Goal: Check status

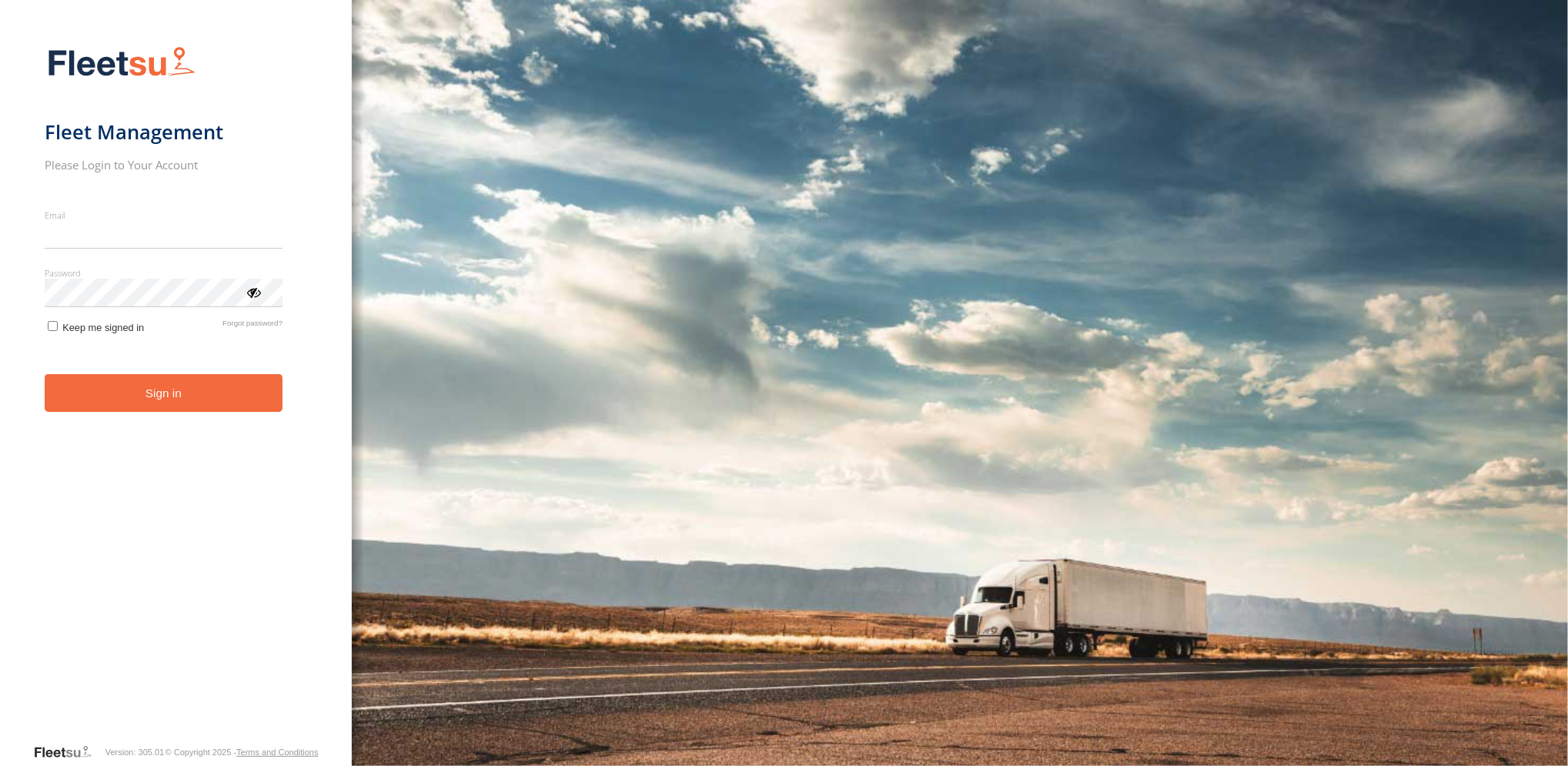
type input "**********"
click at [176, 396] on button "Sign in" at bounding box center [164, 393] width 238 height 38
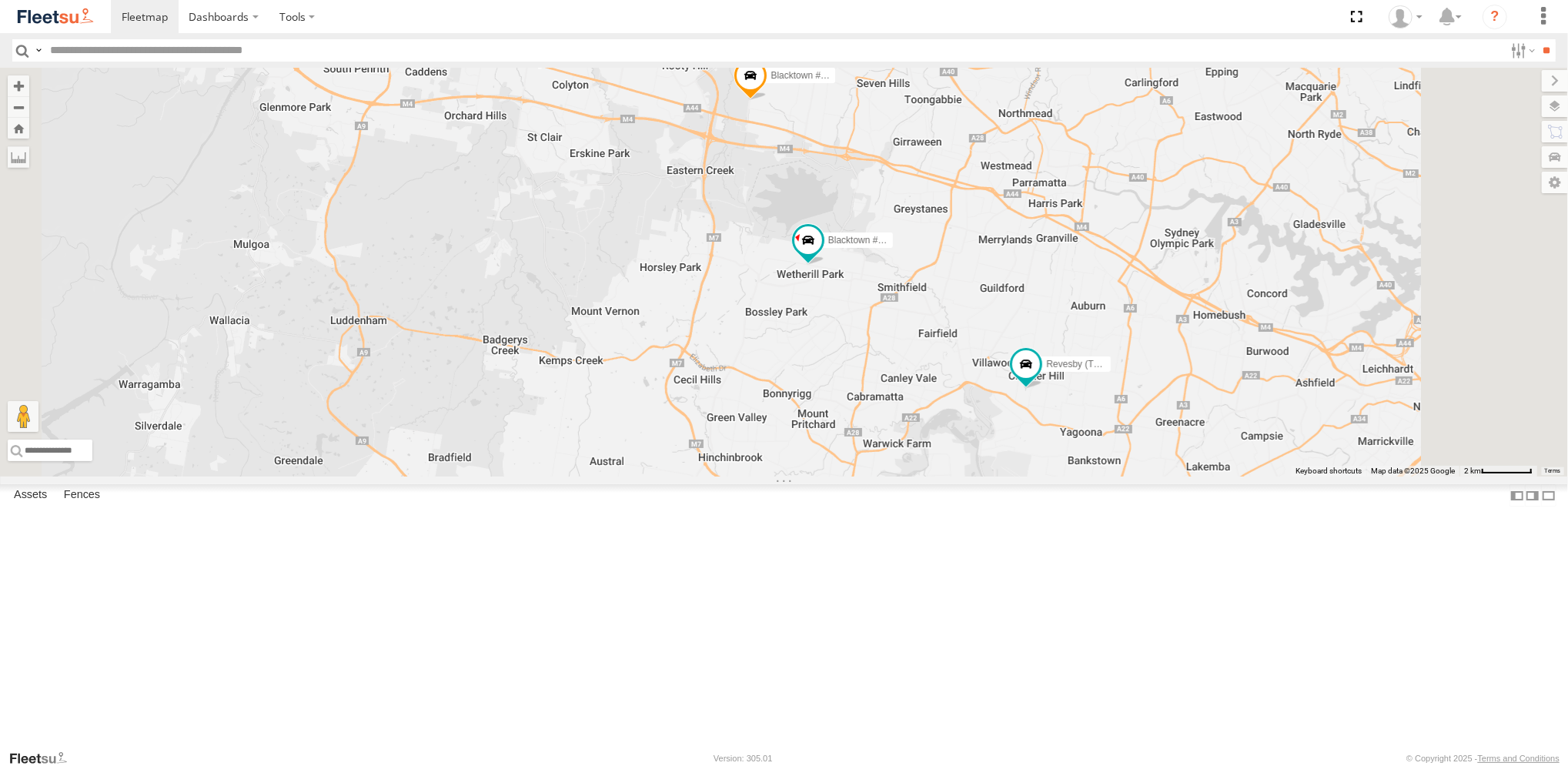
drag, startPoint x: 1278, startPoint y: 593, endPoint x: 1142, endPoint y: 502, distance: 163.6
click at [1142, 476] on div "Brookvale (T10 - [PERSON_NAME]) Rural (T08 - [PERSON_NAME]) Blacktown #1 (T09 -…" at bounding box center [784, 272] width 1568 height 409
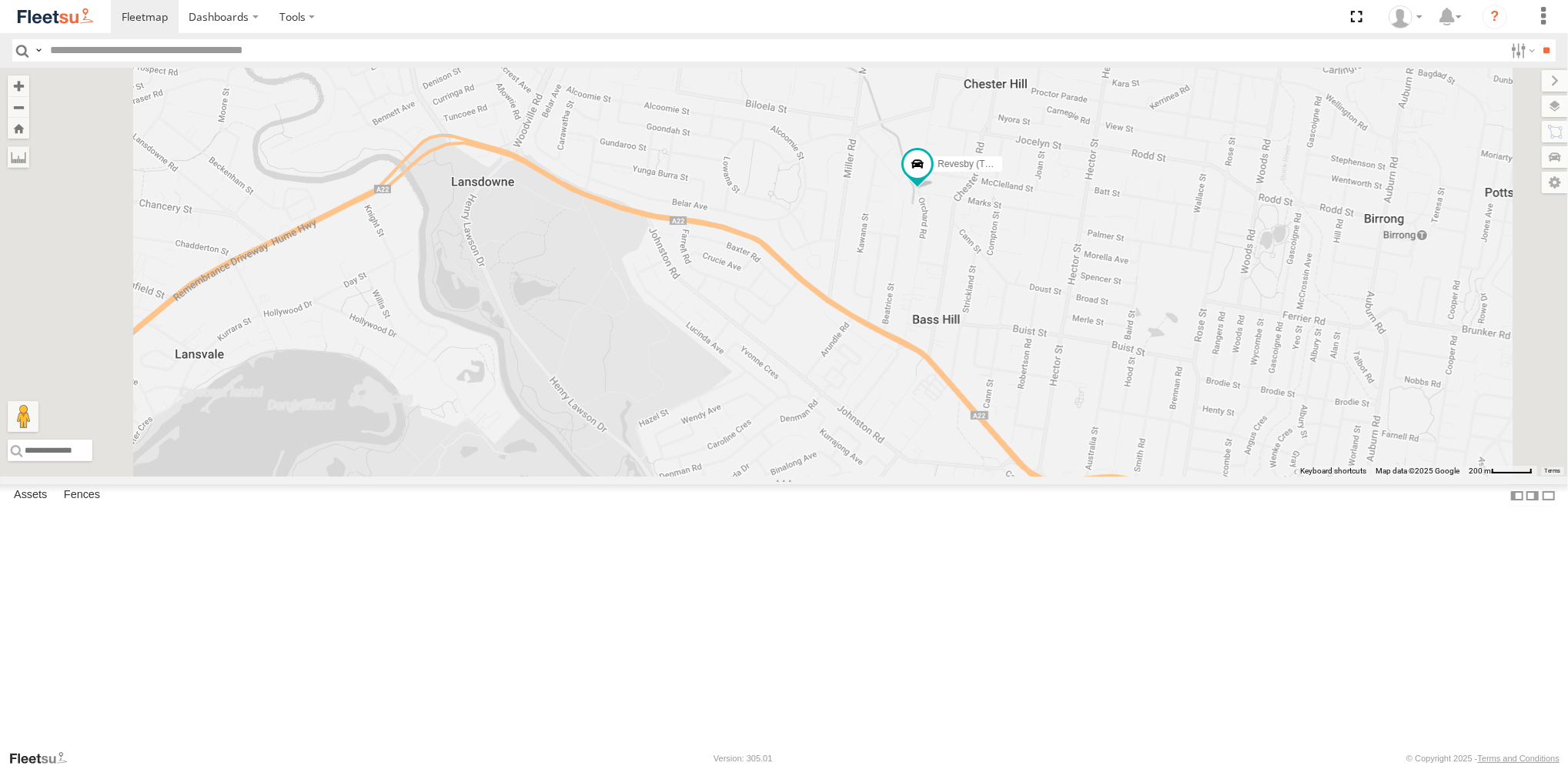
drag, startPoint x: 1119, startPoint y: 434, endPoint x: 1066, endPoint y: 372, distance: 81.6
click at [1066, 372] on div "Brookvale (T10 - [PERSON_NAME]) Rural (T08 - [PERSON_NAME]) Blacktown #1 (T09 -…" at bounding box center [784, 272] width 1568 height 409
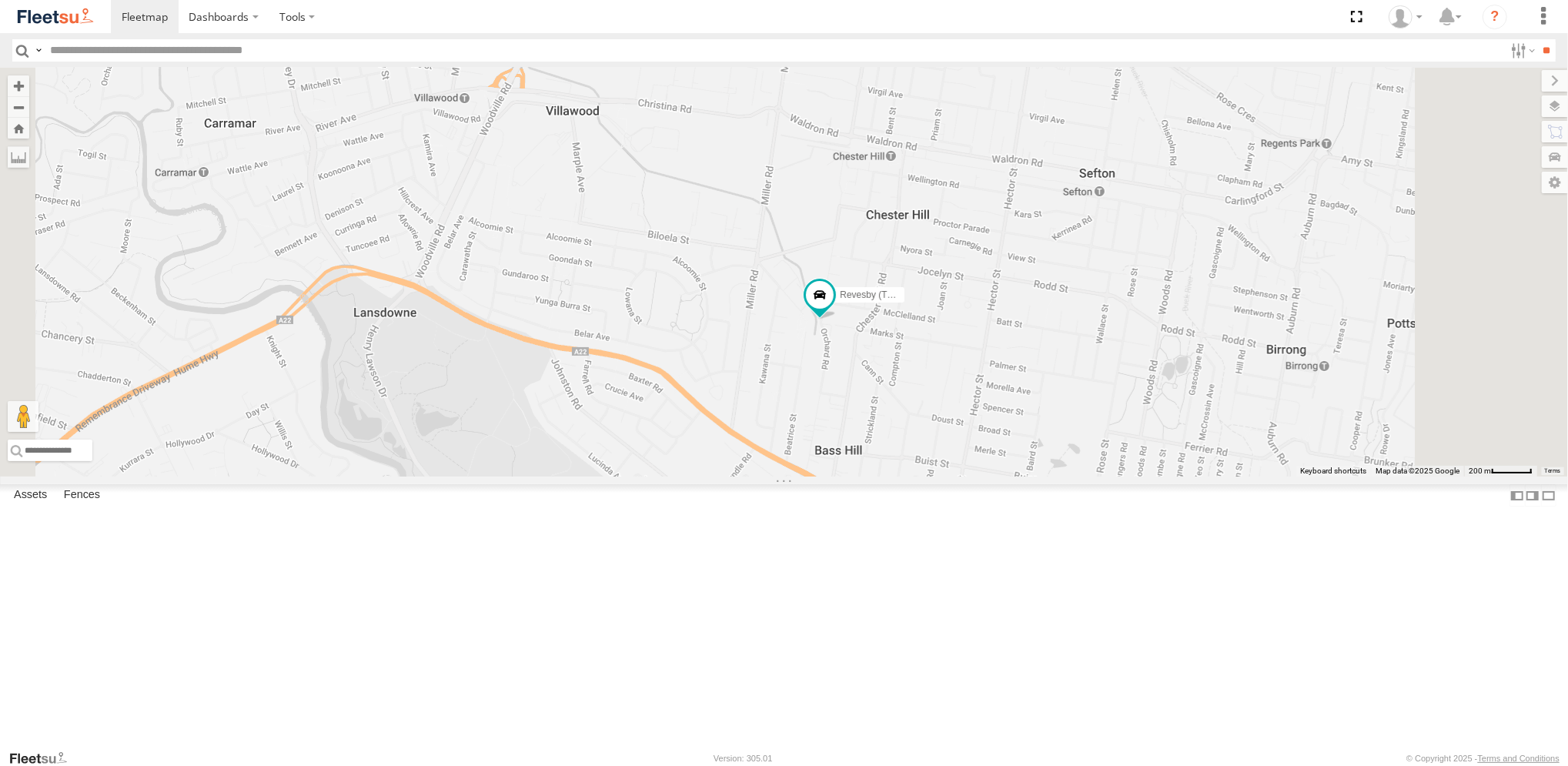
drag, startPoint x: 703, startPoint y: 233, endPoint x: 614, endPoint y: 381, distance: 172.7
click at [614, 381] on div "Brookvale (T10 - [PERSON_NAME]) Rural (T08 - [PERSON_NAME]) Blacktown #1 (T09 -…" at bounding box center [784, 272] width 1568 height 409
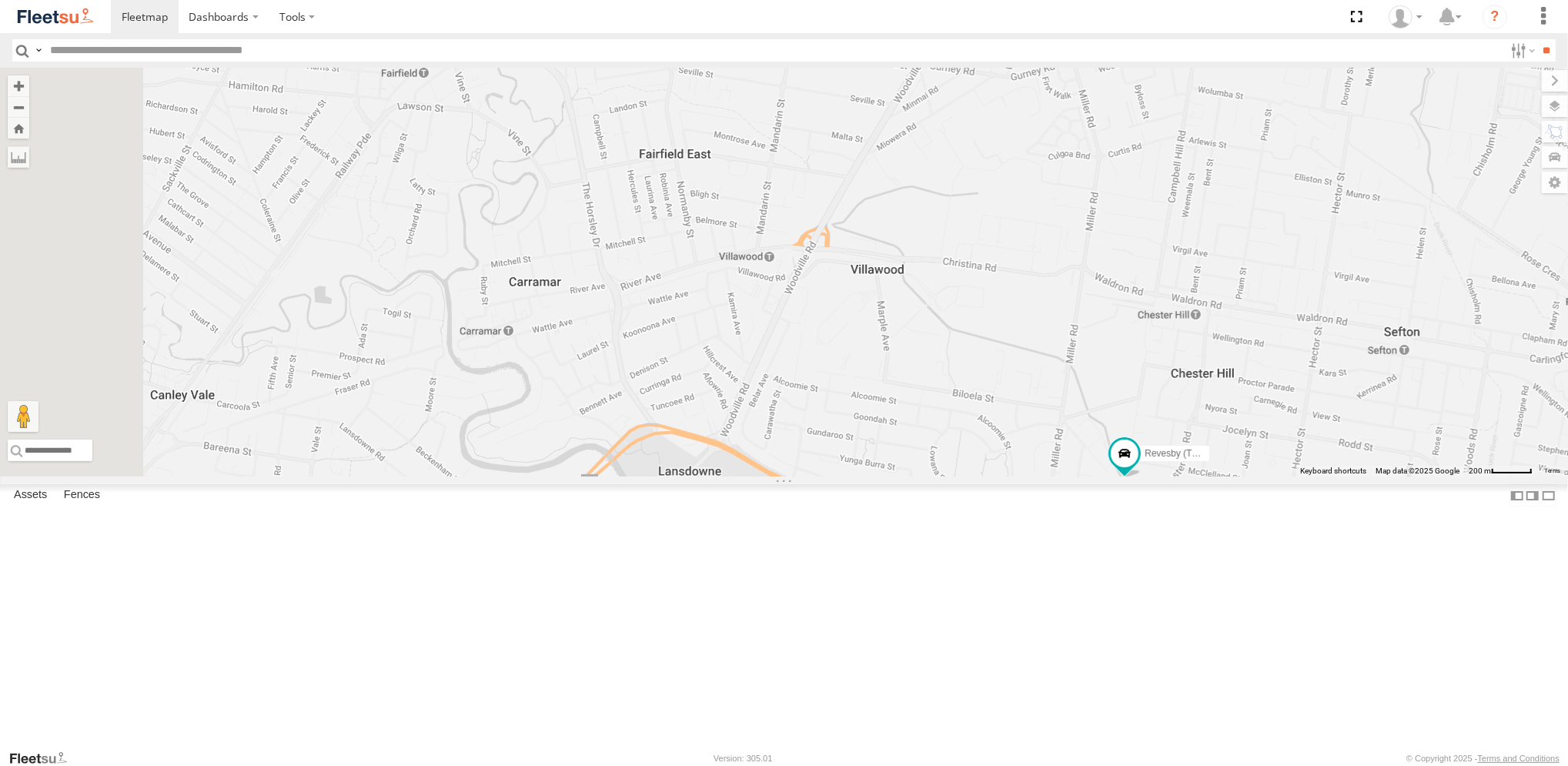
drag, startPoint x: 647, startPoint y: 274, endPoint x: 954, endPoint y: 435, distance: 346.7
click at [954, 435] on div "Brookvale (T10 - [PERSON_NAME]) Rural (T08 - [PERSON_NAME]) Blacktown #1 (T09 -…" at bounding box center [784, 272] width 1568 height 409
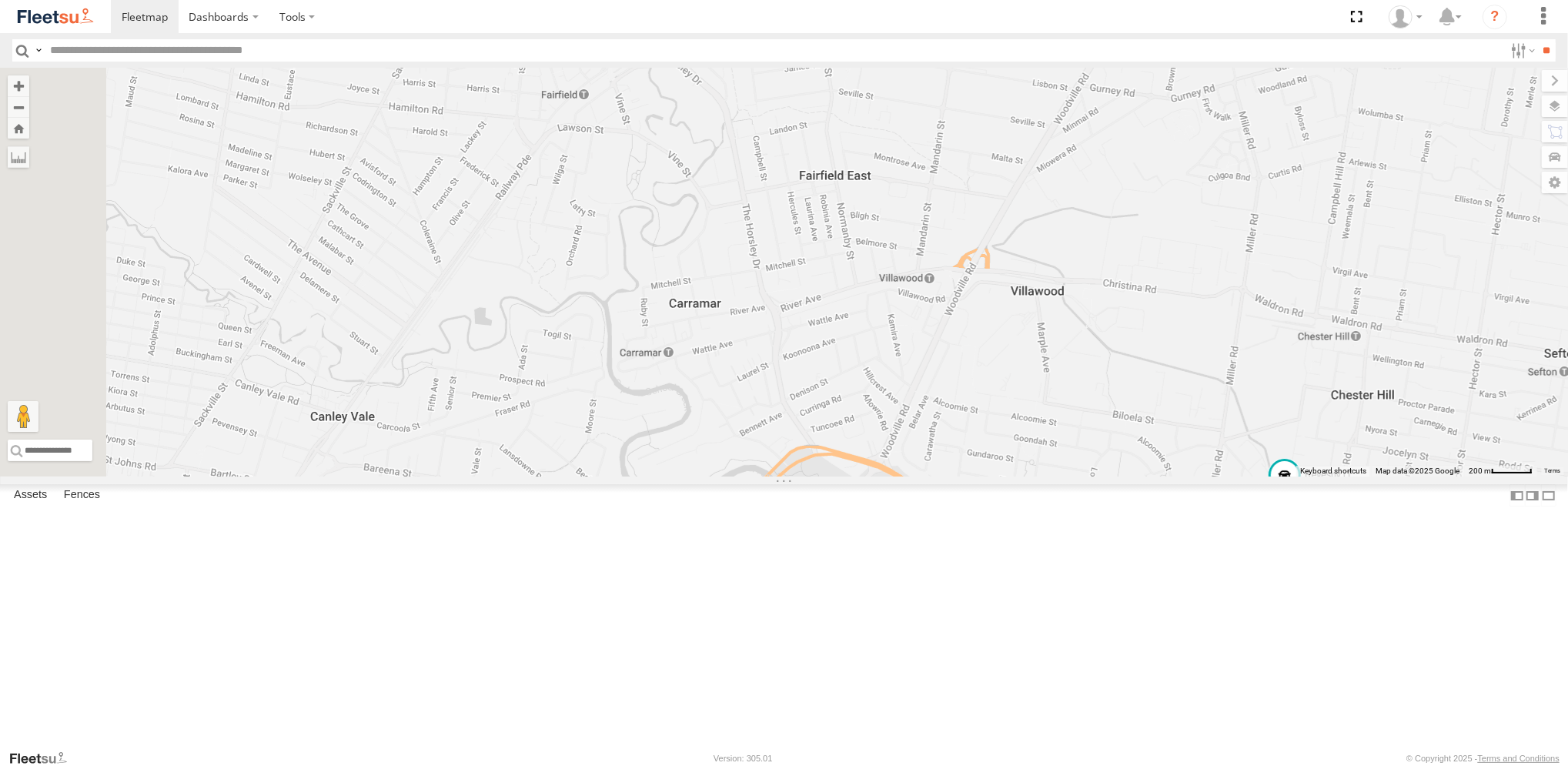
drag, startPoint x: 743, startPoint y: 343, endPoint x: 907, endPoint y: 366, distance: 165.6
click at [907, 366] on div "Brookvale (T10 - [PERSON_NAME]) Rural (T08 - [PERSON_NAME]) Blacktown #1 (T09 -…" at bounding box center [784, 272] width 1568 height 409
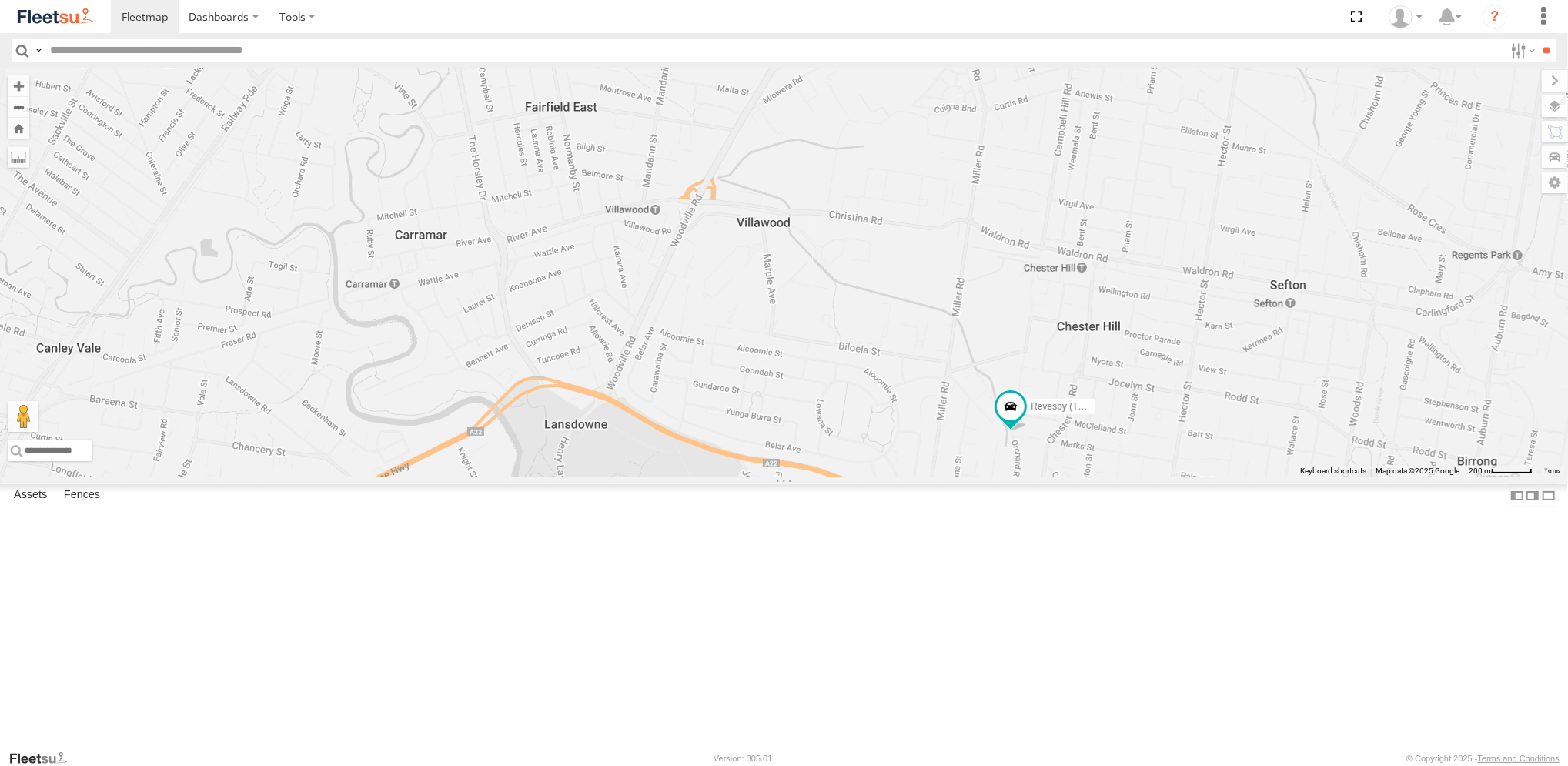
drag, startPoint x: 904, startPoint y: 364, endPoint x: 633, endPoint y: 294, distance: 279.9
click at [633, 294] on div "Brookvale (T10 - [PERSON_NAME]) Rural (T08 - [PERSON_NAME]) Blacktown #1 (T09 -…" at bounding box center [784, 272] width 1568 height 409
drag, startPoint x: 945, startPoint y: 451, endPoint x: 933, endPoint y: 441, distance: 15.6
click at [937, 442] on div "Brookvale (T10 - [PERSON_NAME]) Rural (T08 - [PERSON_NAME]) Blacktown #1 (T09 -…" at bounding box center [784, 272] width 1568 height 409
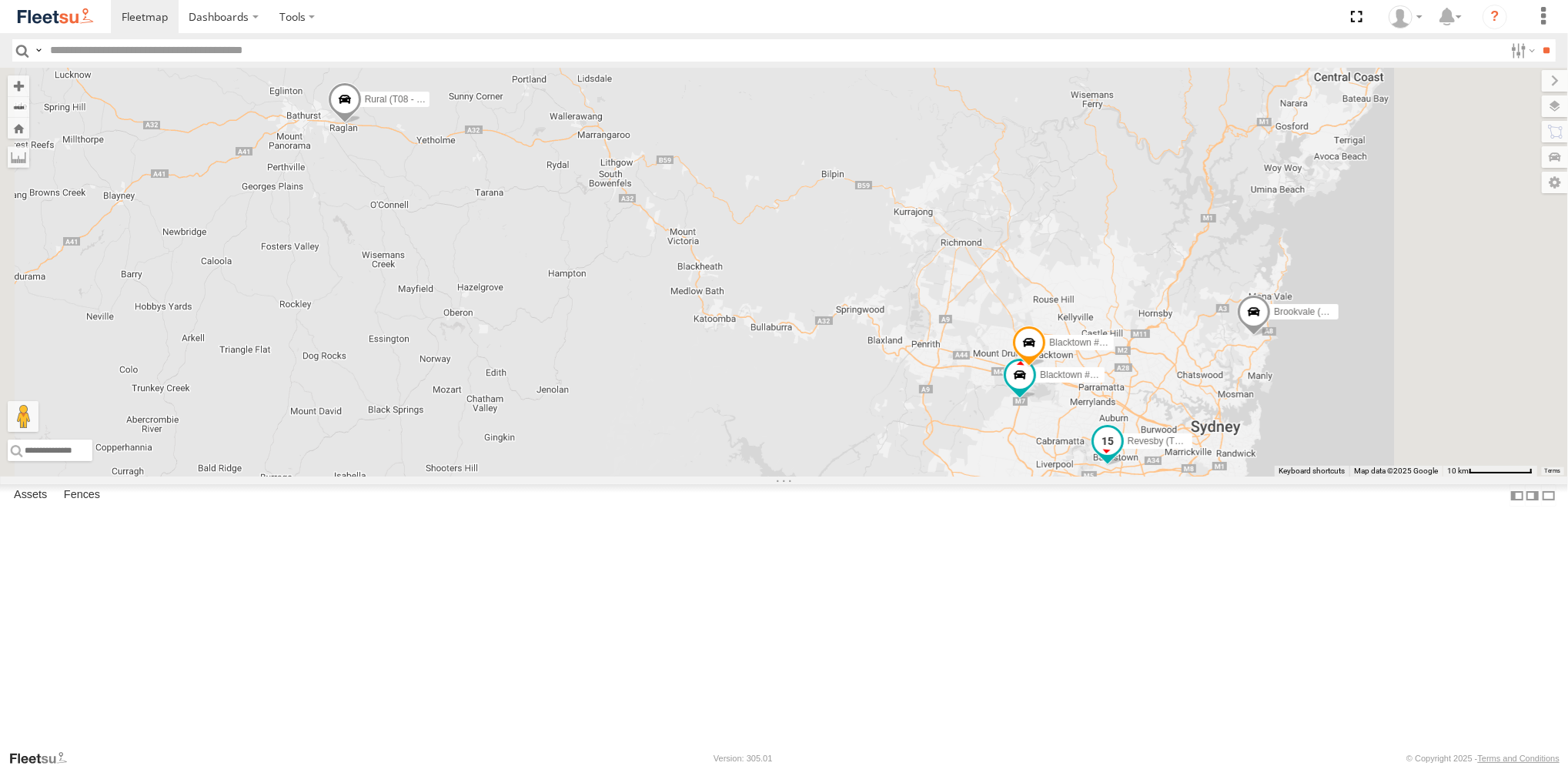
click at [1121, 455] on span at bounding box center [1106, 441] width 28 height 28
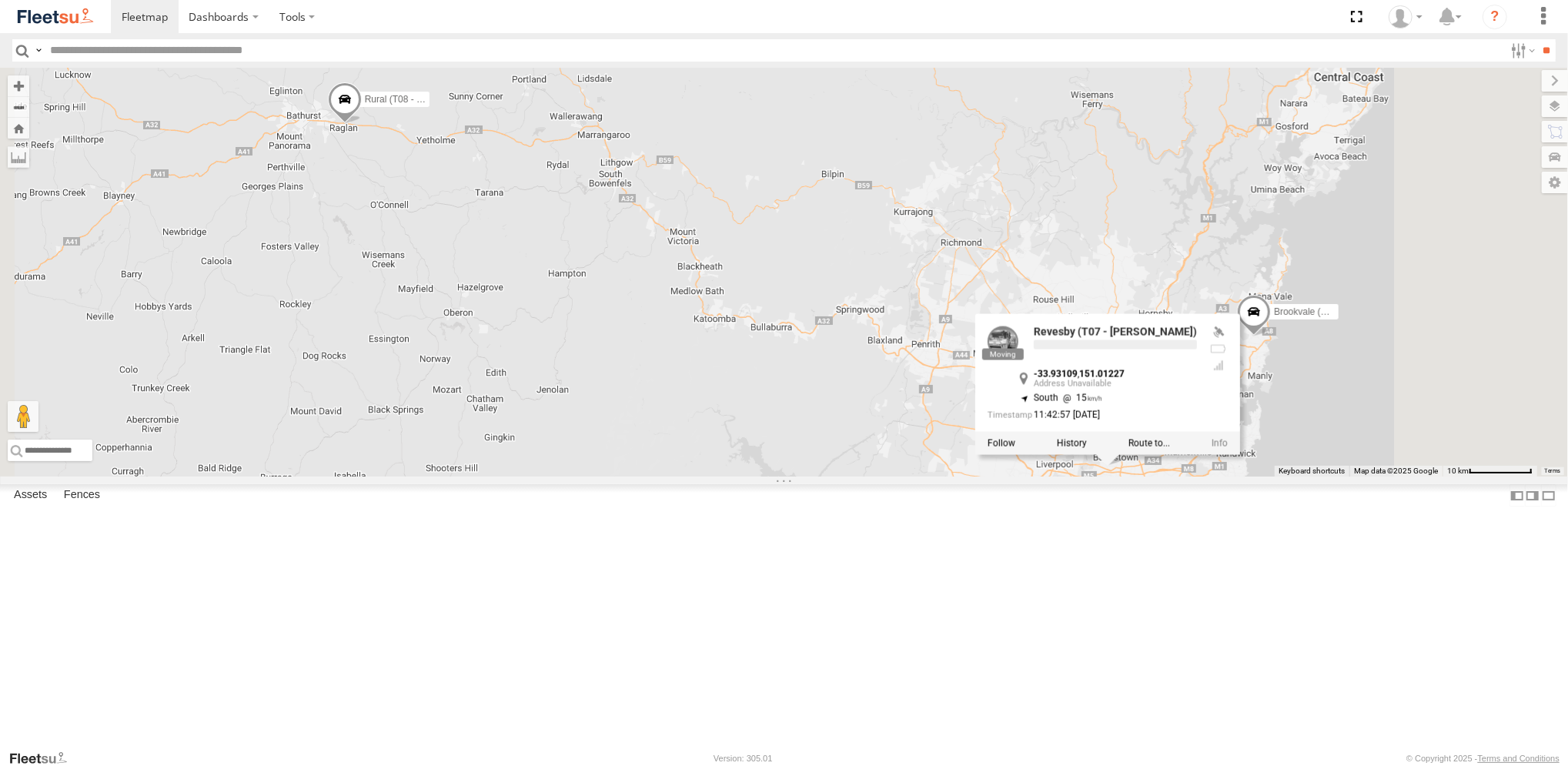
click at [1239, 454] on div at bounding box center [1107, 443] width 265 height 23
click at [1086, 448] on label at bounding box center [1070, 442] width 30 height 10
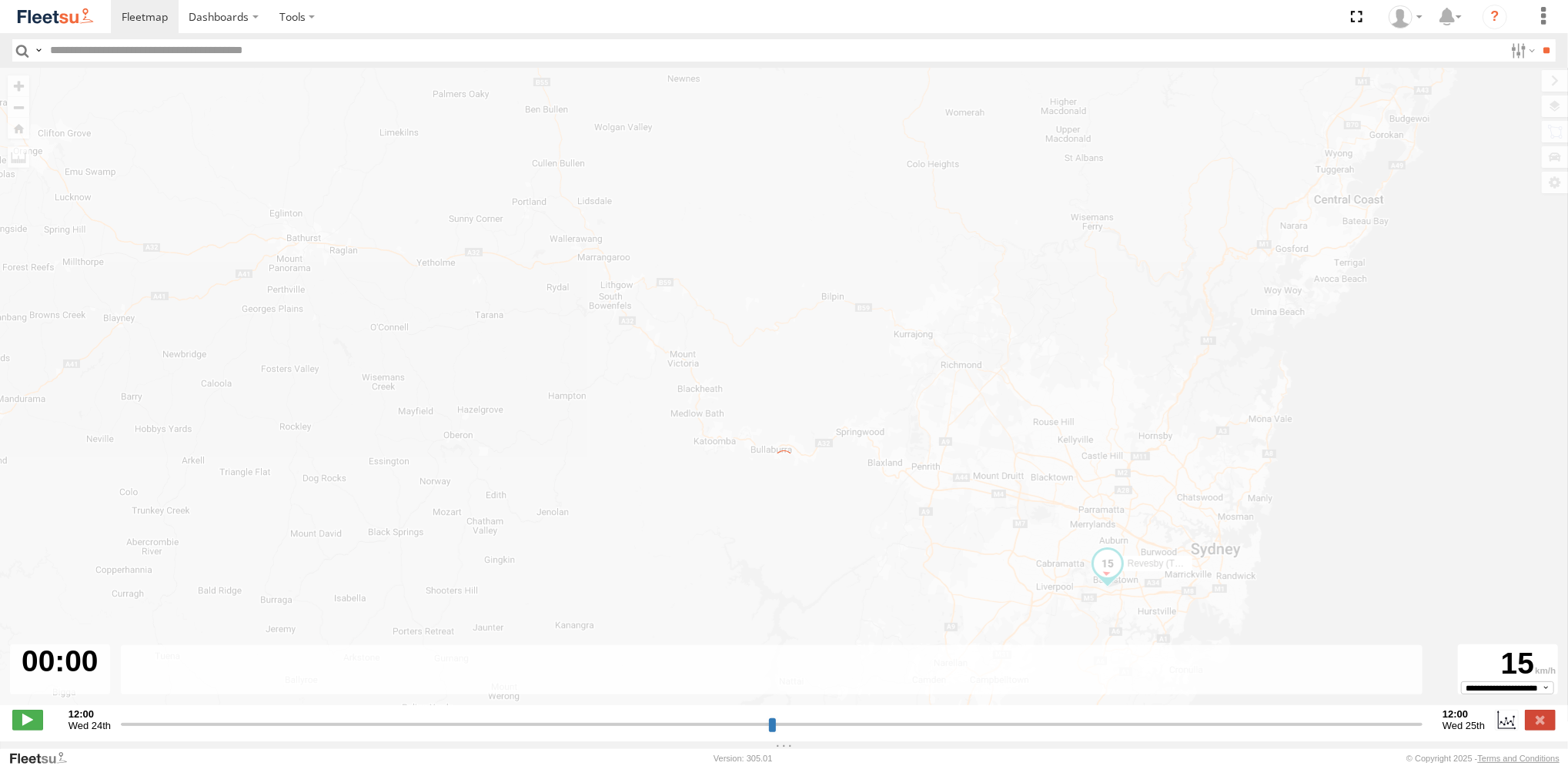
type input "**********"
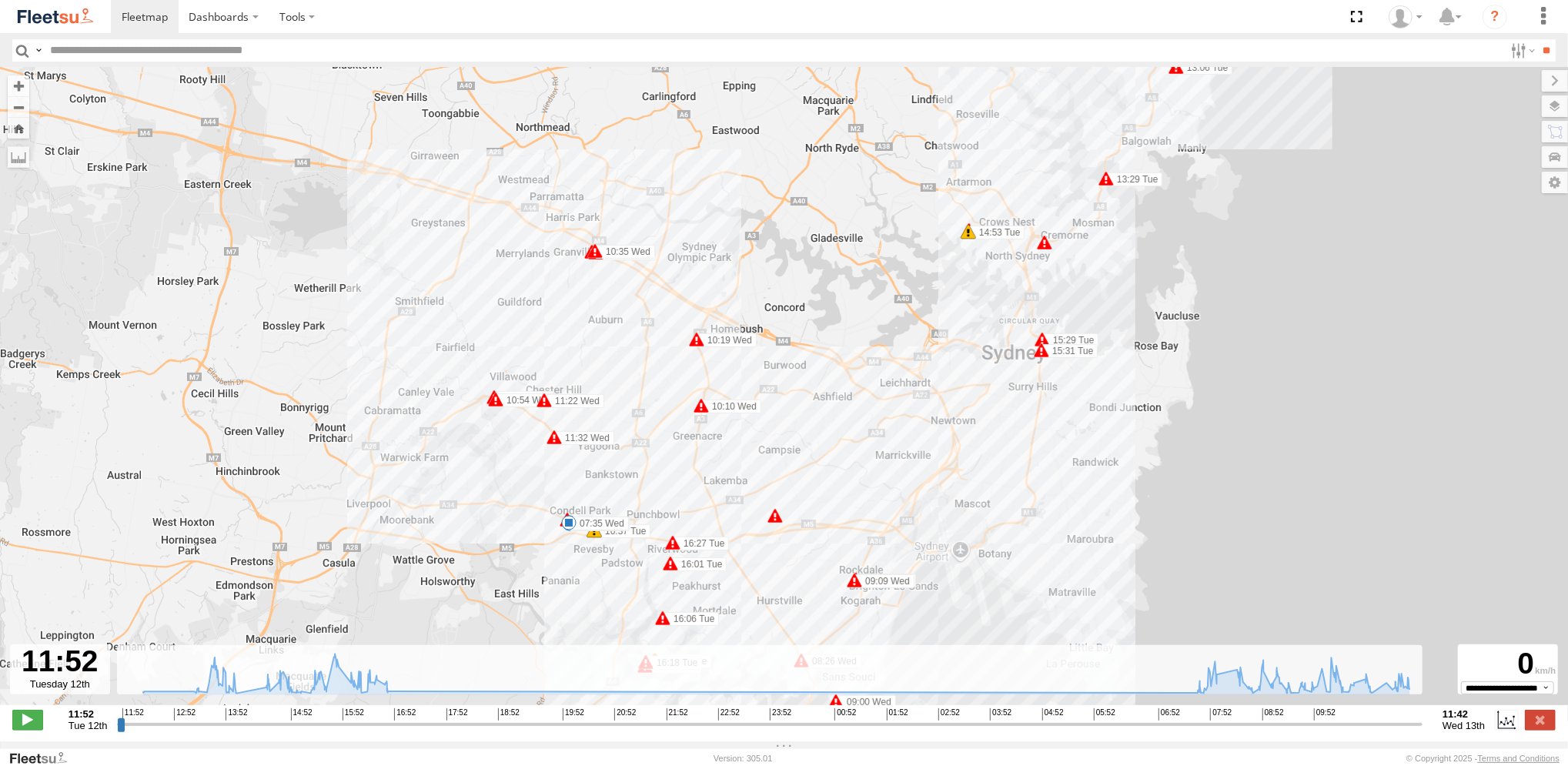
drag, startPoint x: 671, startPoint y: 253, endPoint x: 600, endPoint y: 290, distance: 80.1
click at [677, 330] on div "Revesby (T07 - [PERSON_NAME]) 11:56 Tue 12:06 Tue 12:31 Tue 13:02 Tue 14:53 Tue…" at bounding box center [784, 394] width 1568 height 654
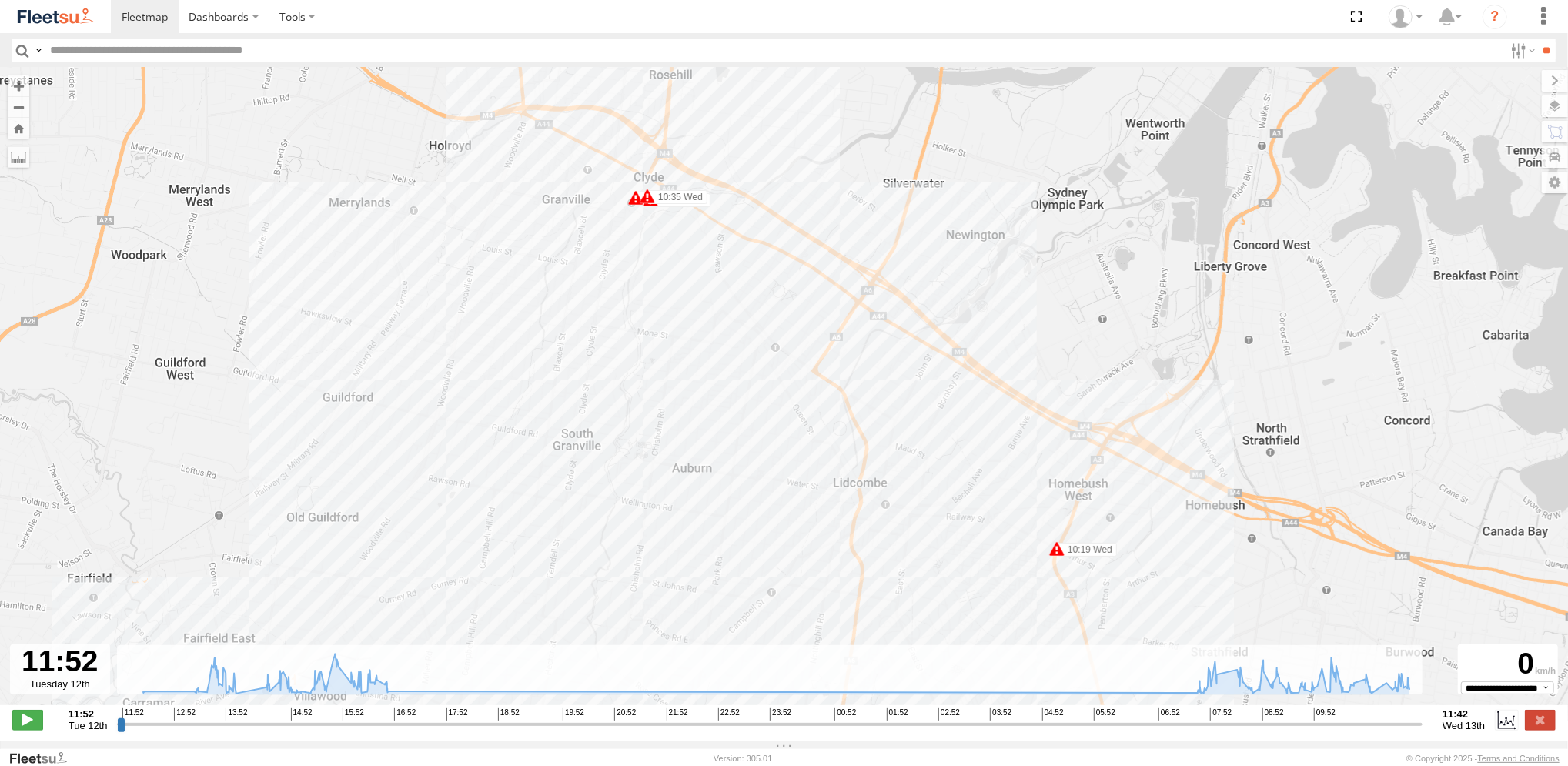
drag, startPoint x: 609, startPoint y: 274, endPoint x: 608, endPoint y: 300, distance: 26.0
click at [608, 300] on div "Revesby (T07 - [PERSON_NAME]) 11:56 Tue 12:06 Tue 12:31 Tue 13:02 Tue 14:53 Tue…" at bounding box center [784, 394] width 1568 height 654
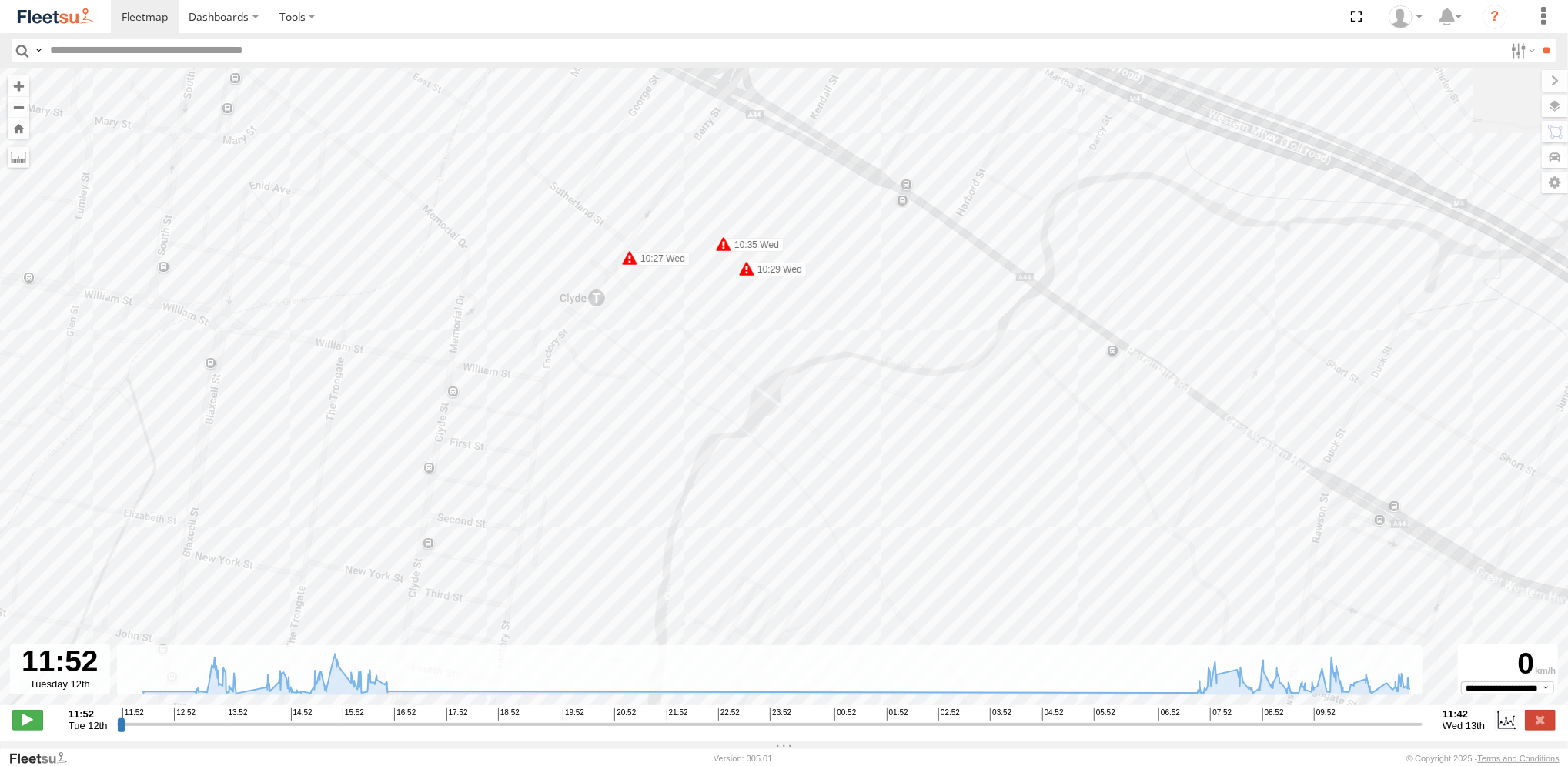
drag, startPoint x: 657, startPoint y: 159, endPoint x: 643, endPoint y: 324, distance: 165.6
click at [643, 323] on div "Revesby (T07 - [PERSON_NAME]) 11:56 Tue 12:06 Tue 12:31 Tue 13:02 Tue 14:53 Tue…" at bounding box center [784, 394] width 1568 height 654
